Goal: Task Accomplishment & Management: Manage account settings

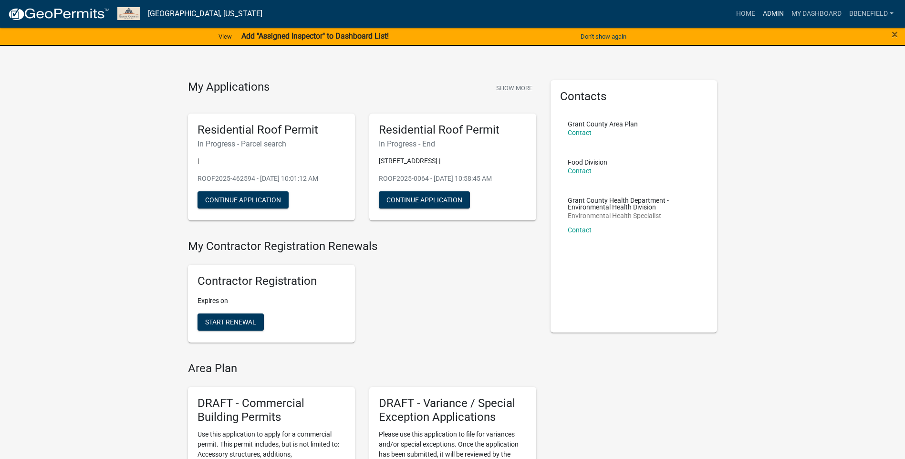
click at [768, 12] on link "Admin" at bounding box center [773, 14] width 29 height 18
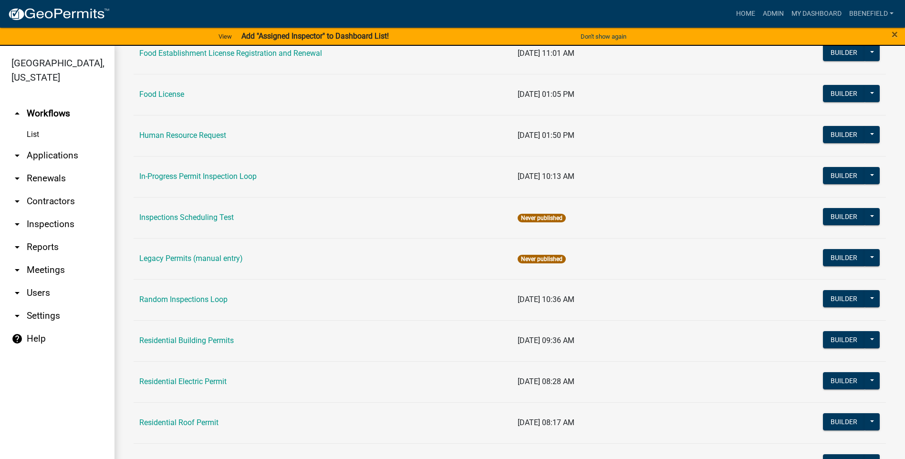
scroll to position [806, 0]
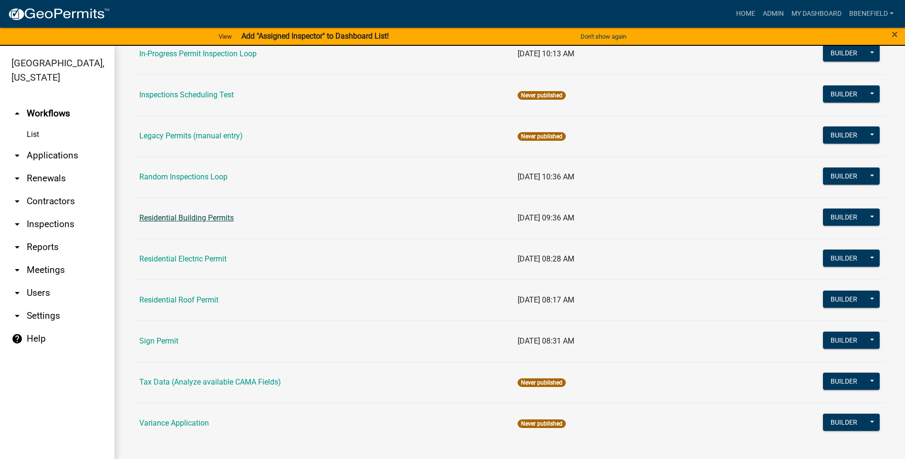
click at [188, 218] on link "Residential Building Permits" at bounding box center [186, 217] width 94 height 9
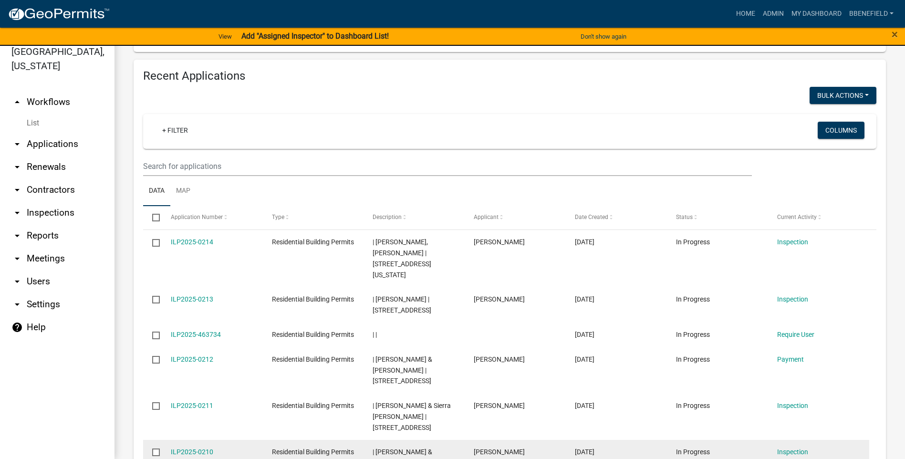
scroll to position [638, 0]
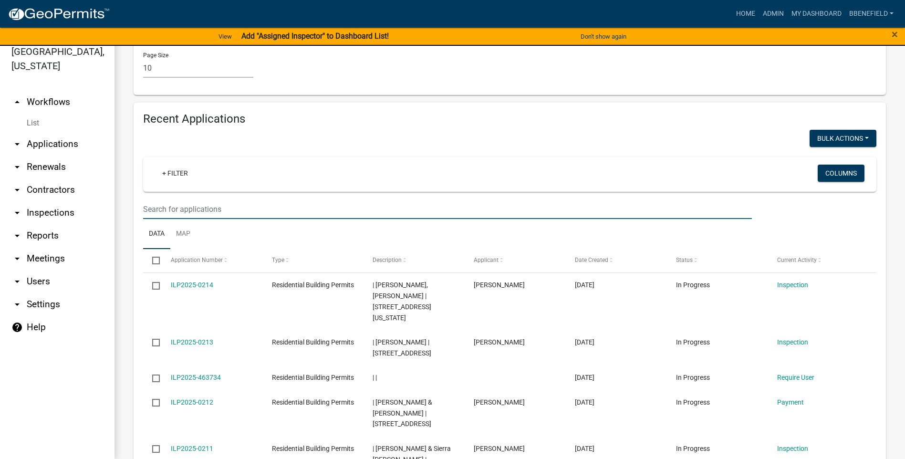
click at [159, 217] on input "6" at bounding box center [447, 209] width 608 height 20
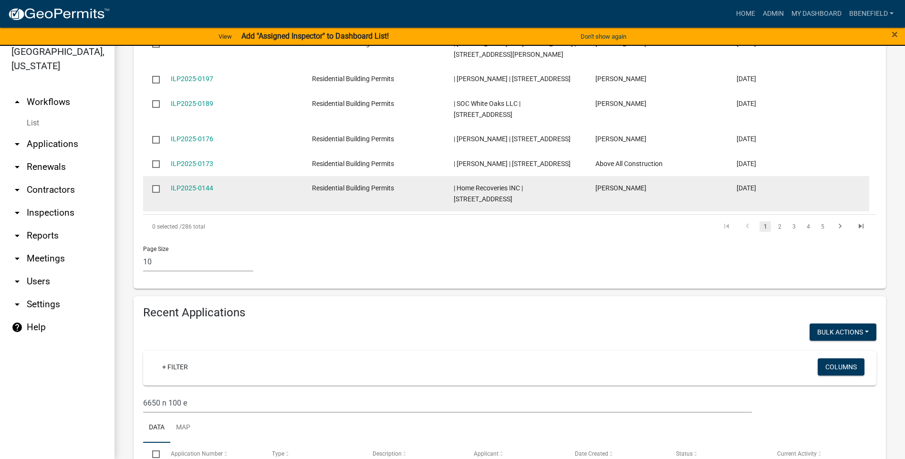
scroll to position [540, 0]
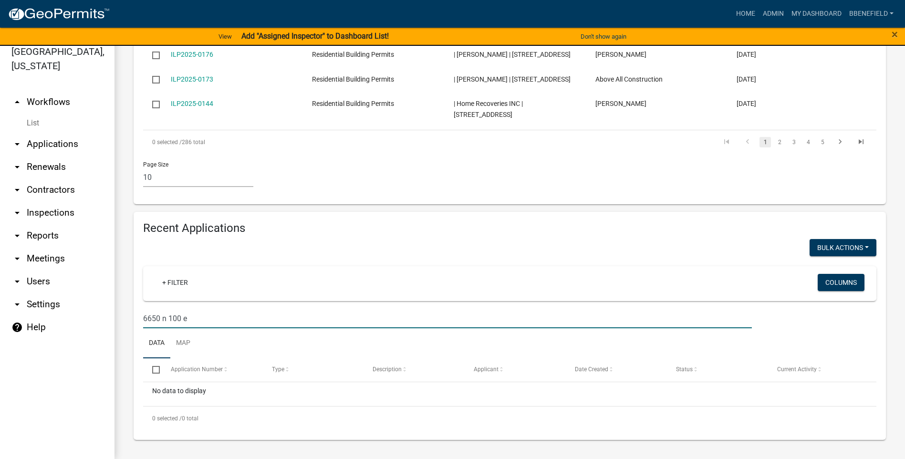
click at [189, 316] on input "6650 n 100 e" at bounding box center [447, 319] width 608 height 20
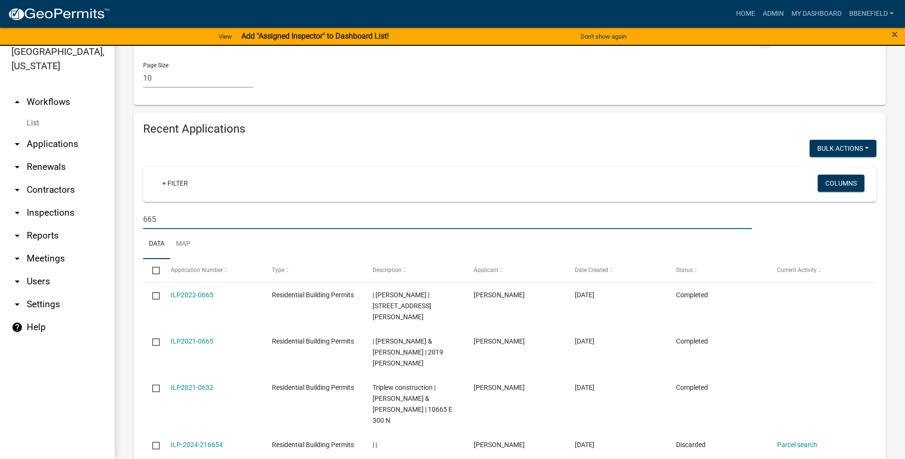
scroll to position [635, 0]
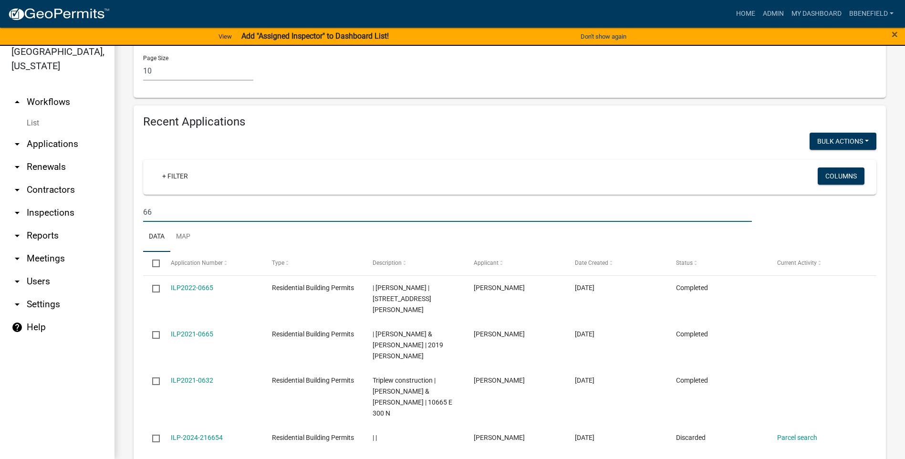
type input "6"
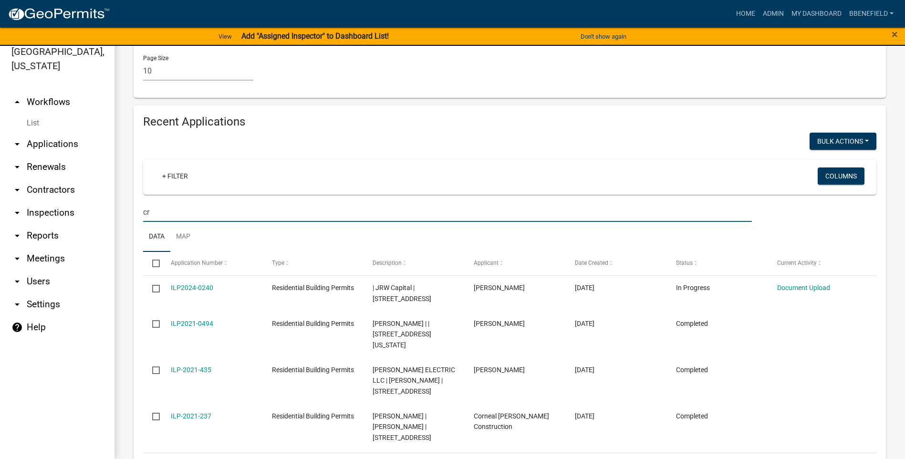
type input "c"
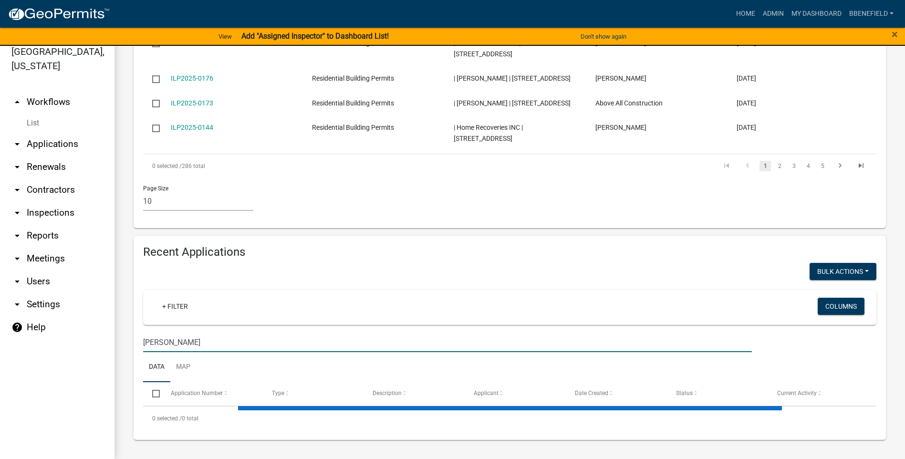
scroll to position [540, 0]
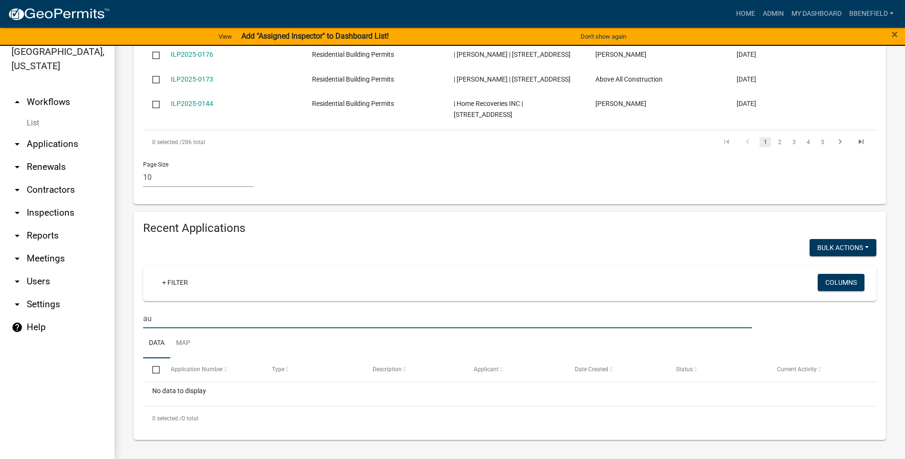
type input "a"
type input "e"
type input "6650 n 100 e"
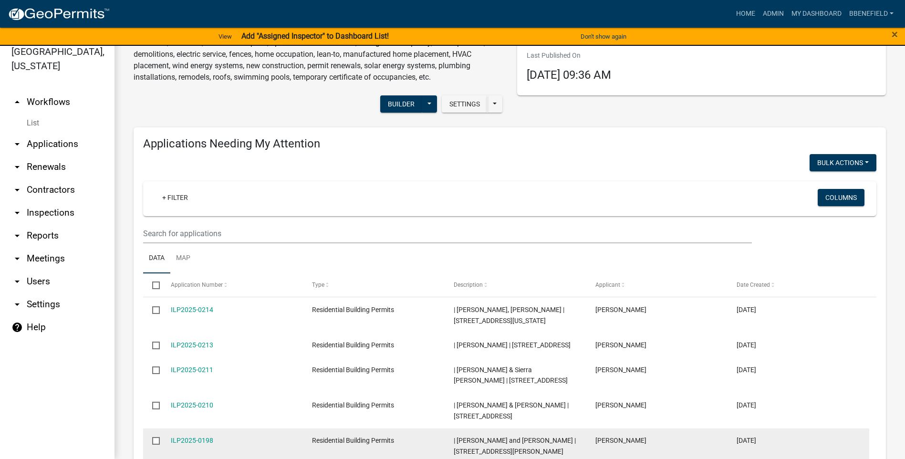
scroll to position [15, 0]
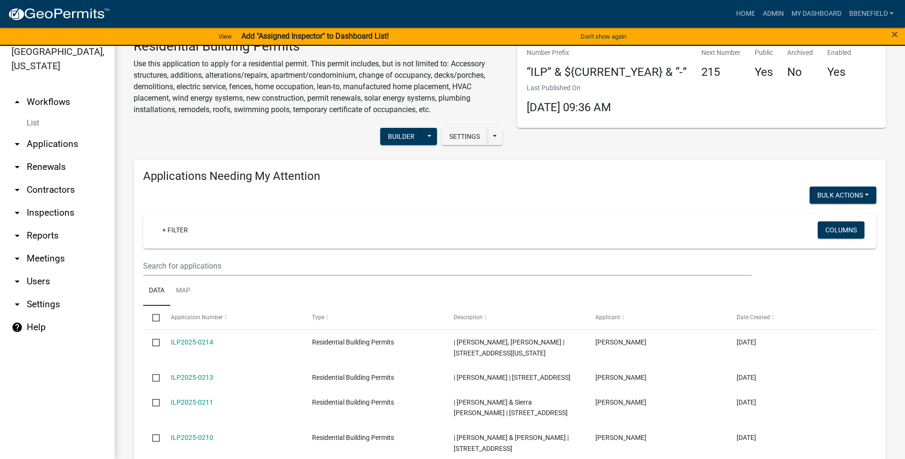
click at [52, 91] on link "arrow_drop_up Workflows" at bounding box center [57, 102] width 114 height 23
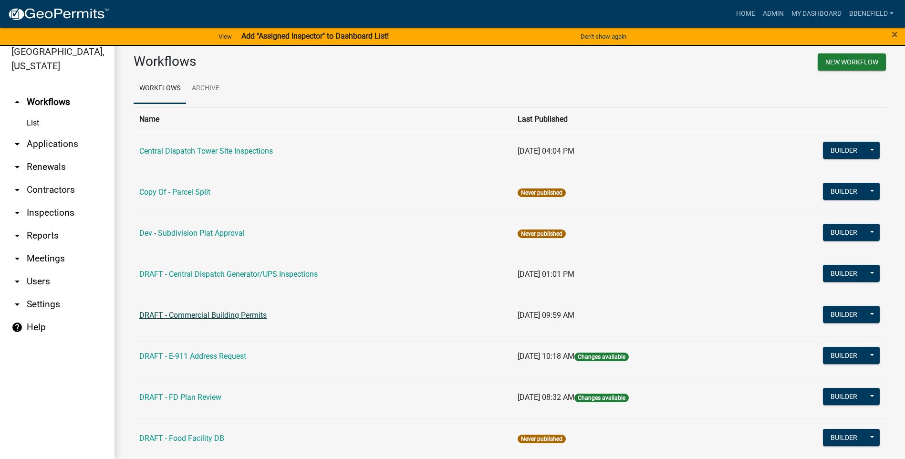
click at [202, 315] on link "DRAFT - Commercial Building Permits" at bounding box center [202, 314] width 127 height 9
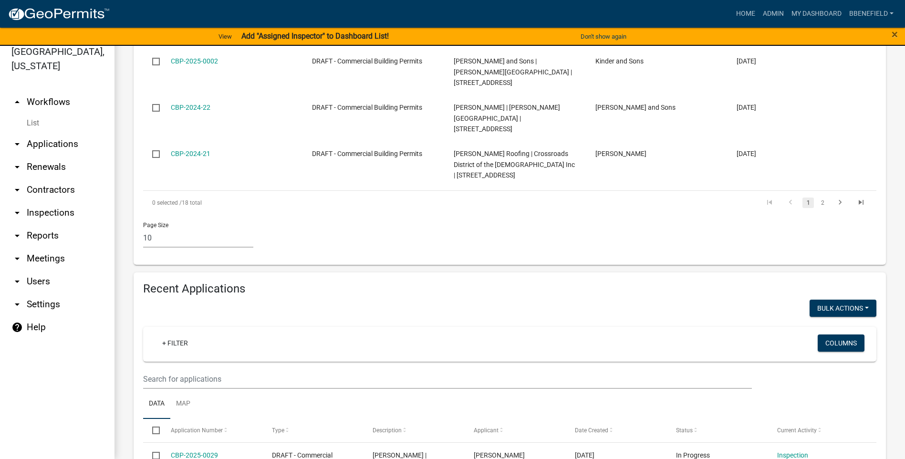
scroll to position [682, 0]
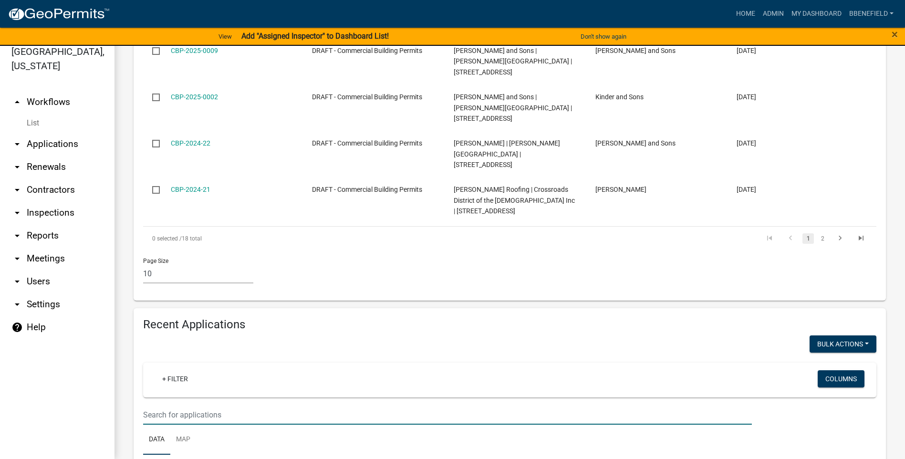
click at [203, 405] on input "text" at bounding box center [447, 415] width 608 height 20
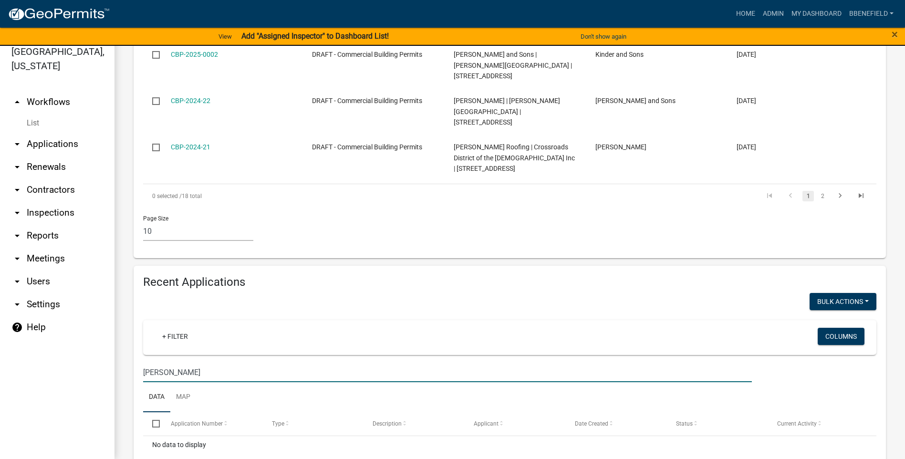
scroll to position [724, 0]
type input "a"
type input "6"
type input "e"
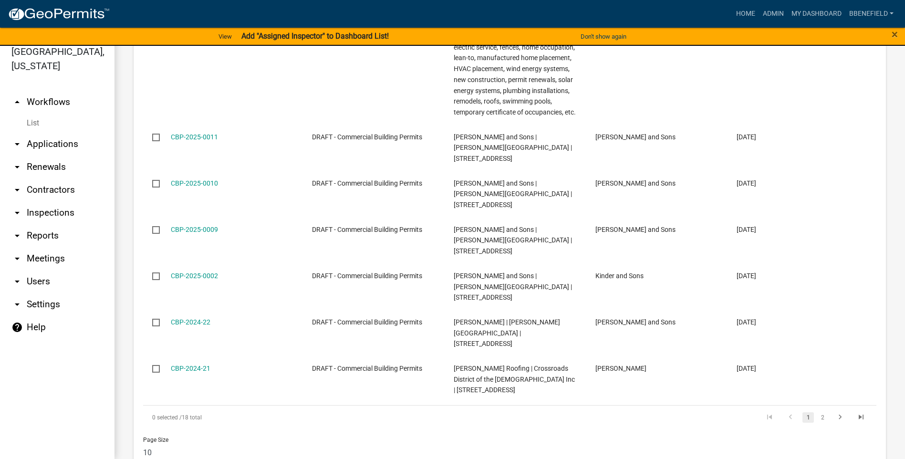
scroll to position [486, 0]
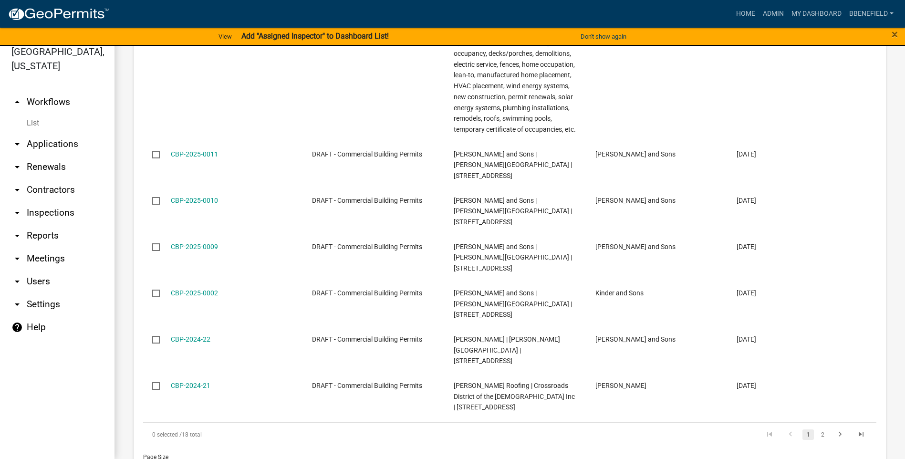
click at [42, 91] on link "arrow_drop_up Workflows" at bounding box center [57, 102] width 114 height 23
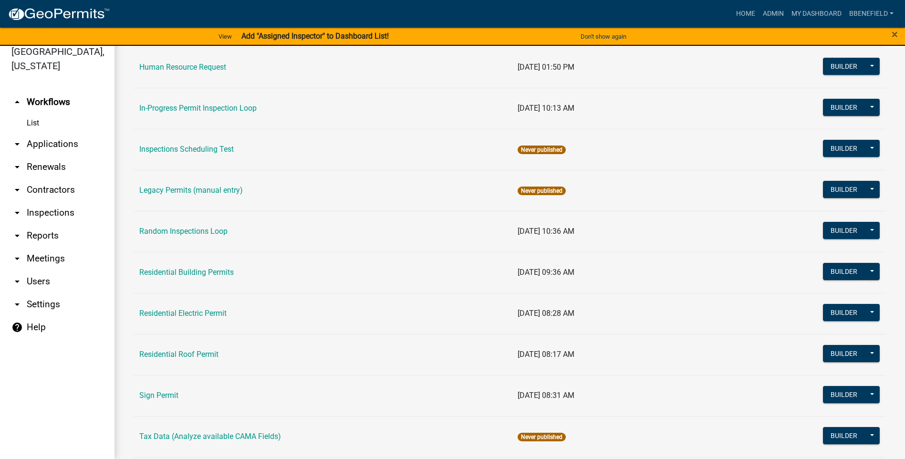
scroll to position [763, 0]
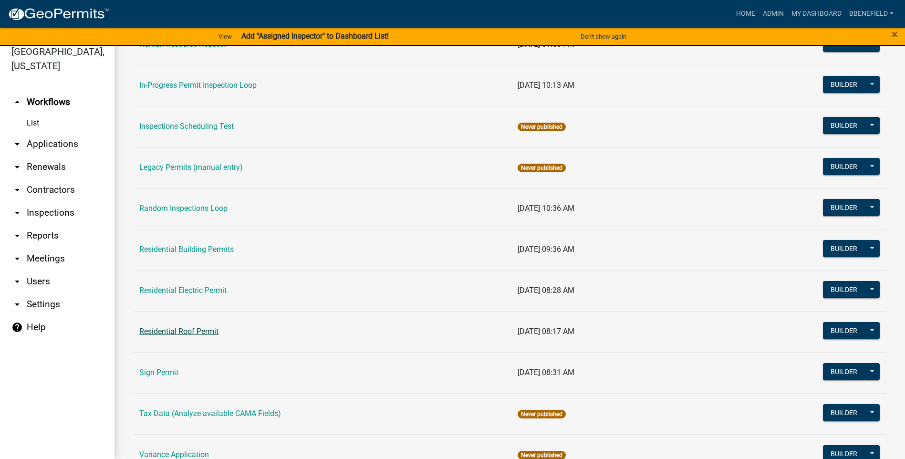
click at [173, 330] on link "Residential Roof Permit" at bounding box center [178, 331] width 79 height 9
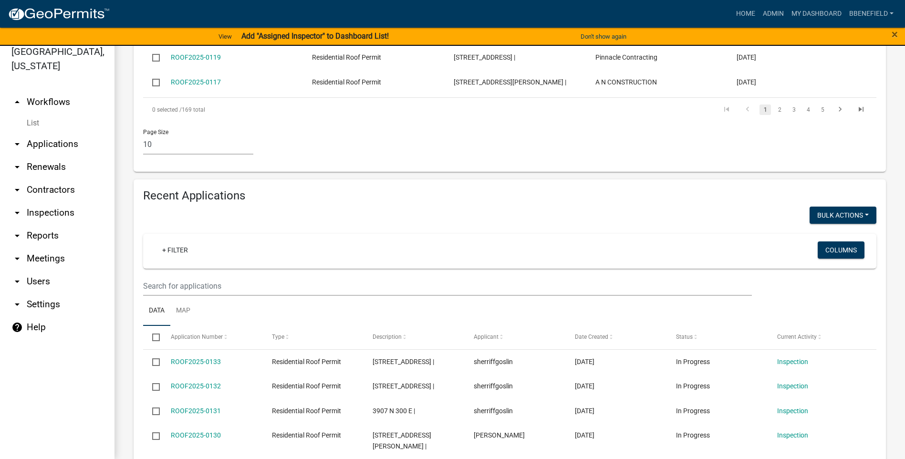
scroll to position [477, 0]
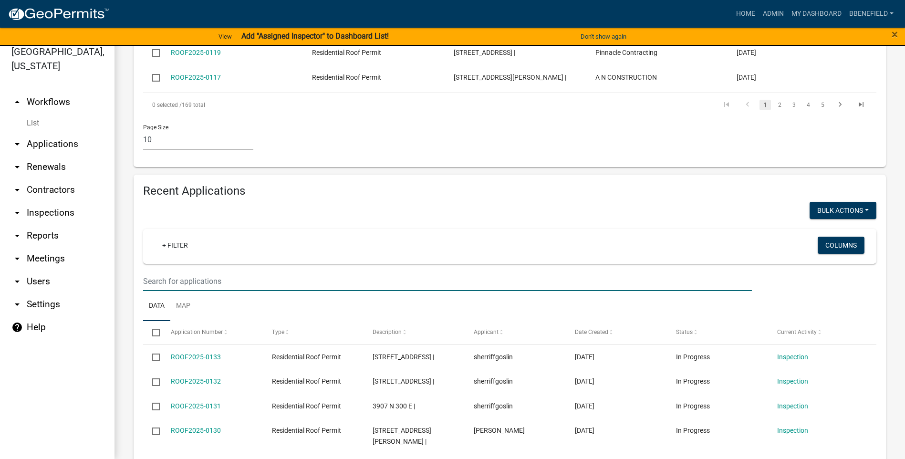
click at [199, 279] on input "text" at bounding box center [447, 281] width 608 height 20
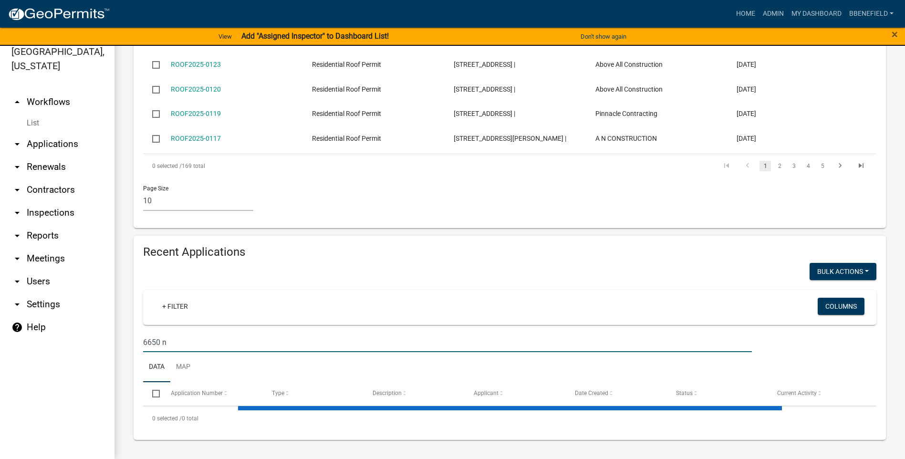
scroll to position [440, 0]
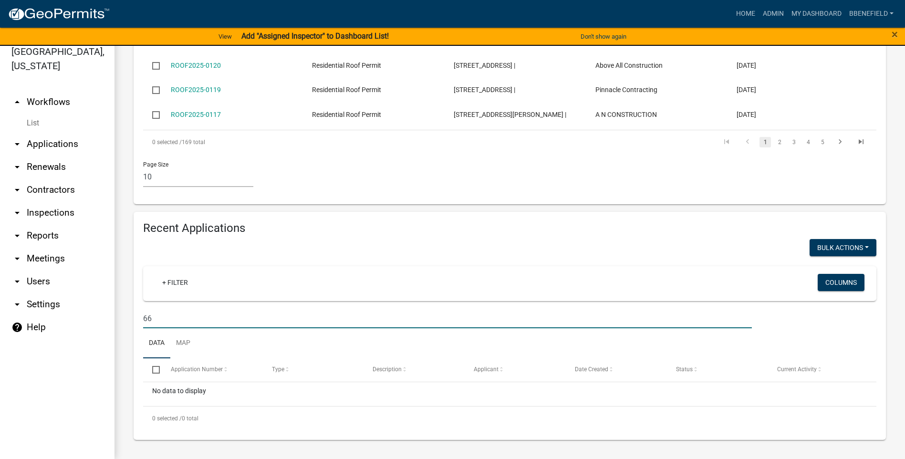
type input "6"
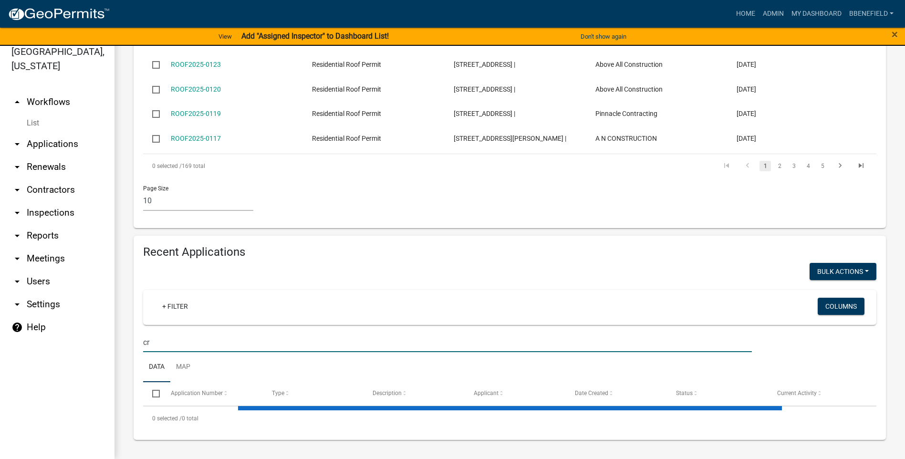
type input "c"
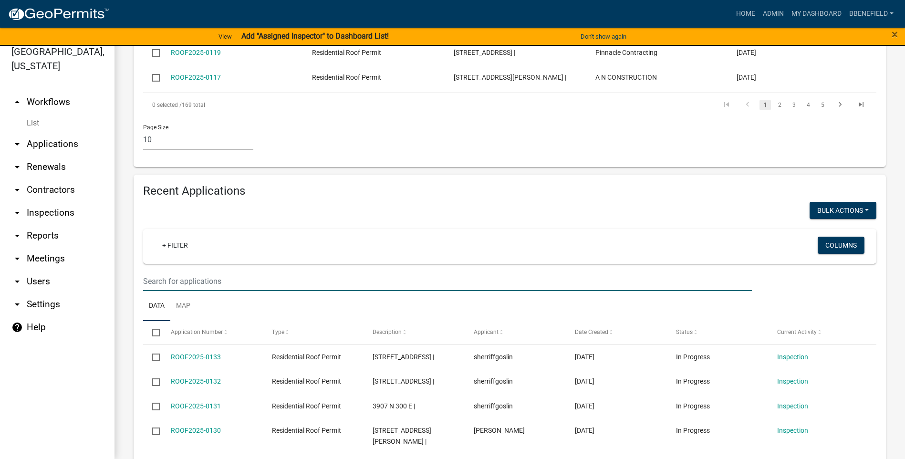
click at [49, 91] on link "arrow_drop_up Workflows" at bounding box center [57, 102] width 114 height 23
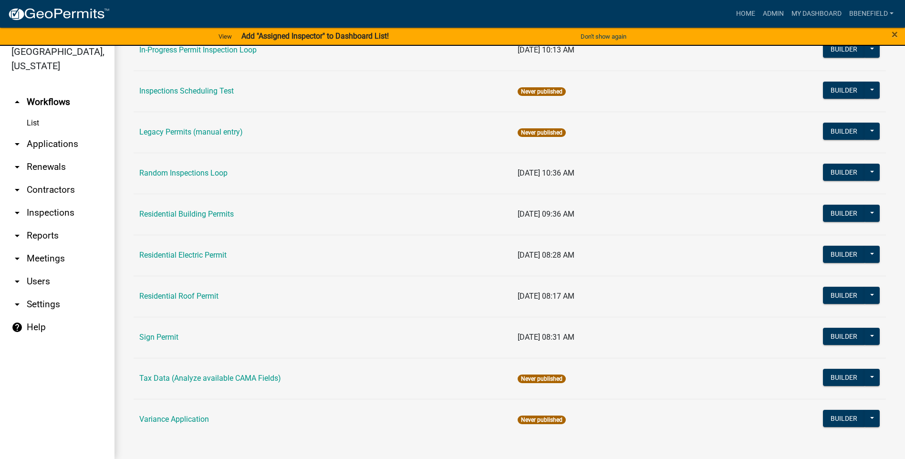
scroll to position [806, 0]
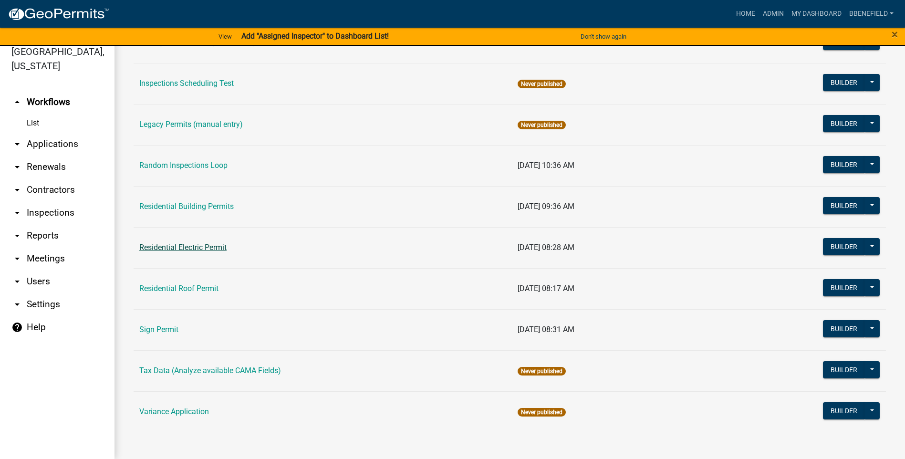
click at [191, 248] on link "Residential Electric Permit" at bounding box center [182, 247] width 87 height 9
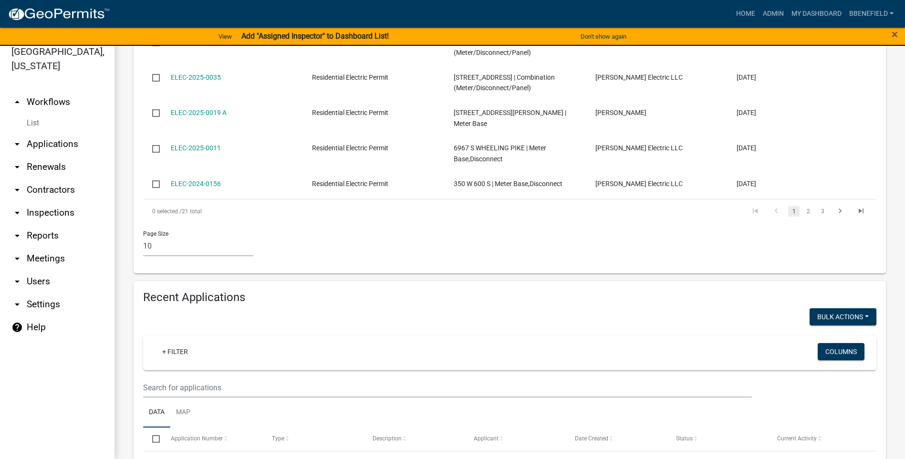
scroll to position [477, 0]
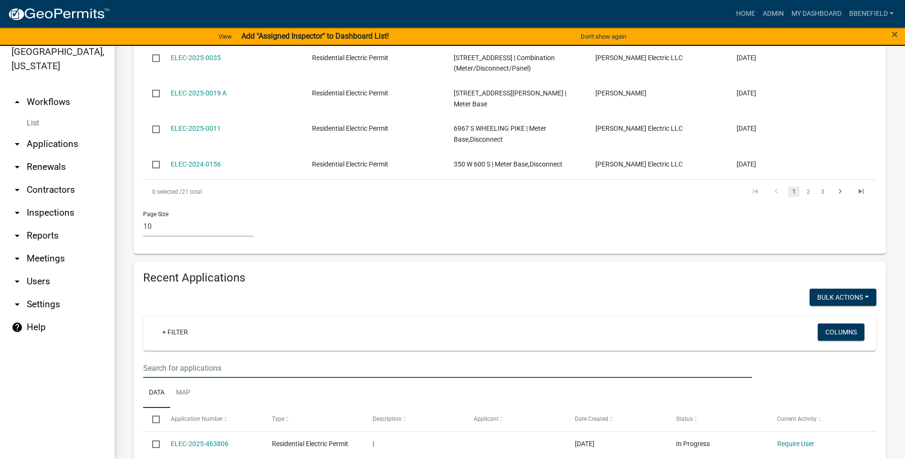
click at [170, 358] on input "text" at bounding box center [447, 368] width 608 height 20
type input "6"
click at [180, 359] on input "text" at bounding box center [447, 368] width 608 height 20
type input "a"
